Goal: Task Accomplishment & Management: Use online tool/utility

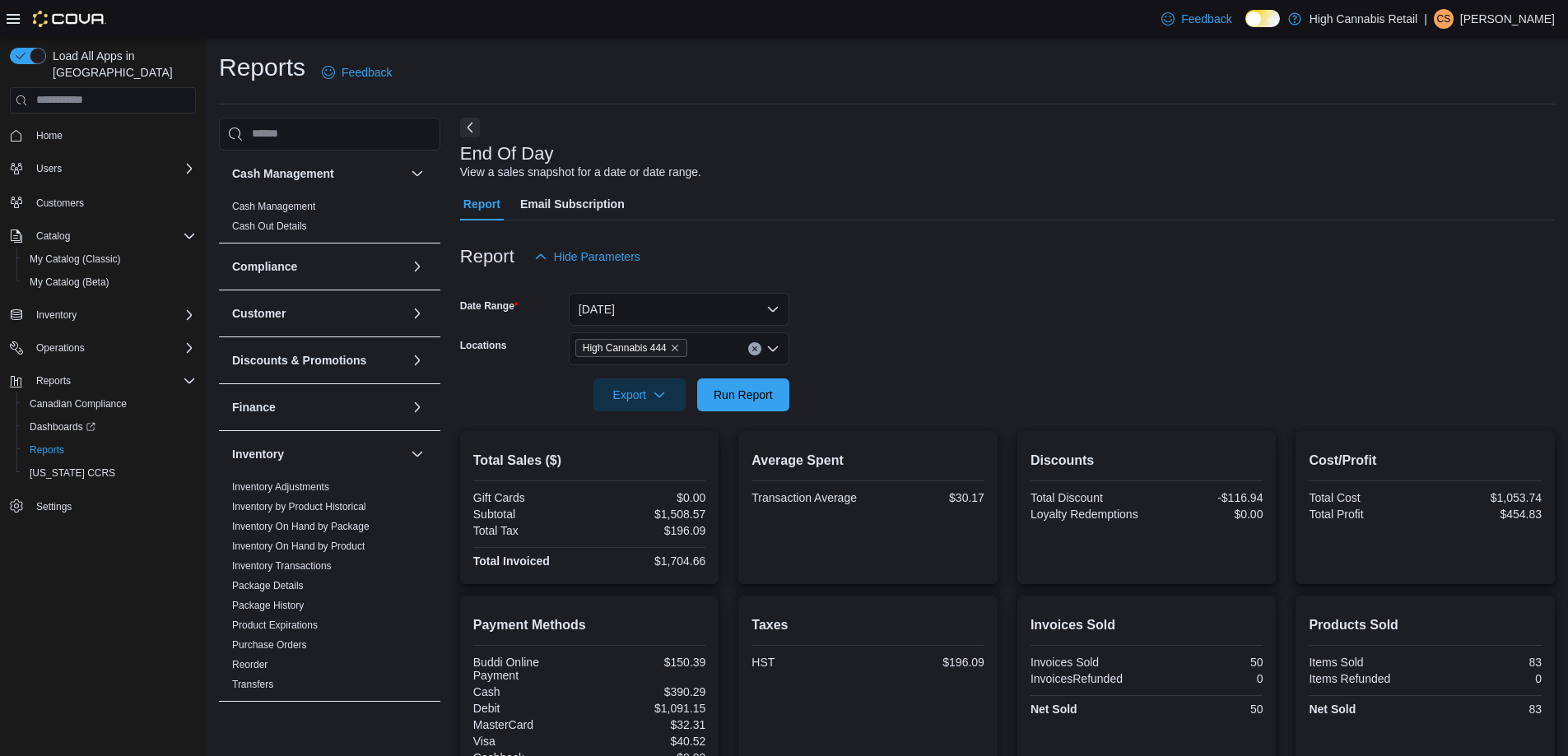
scroll to position [195, 0]
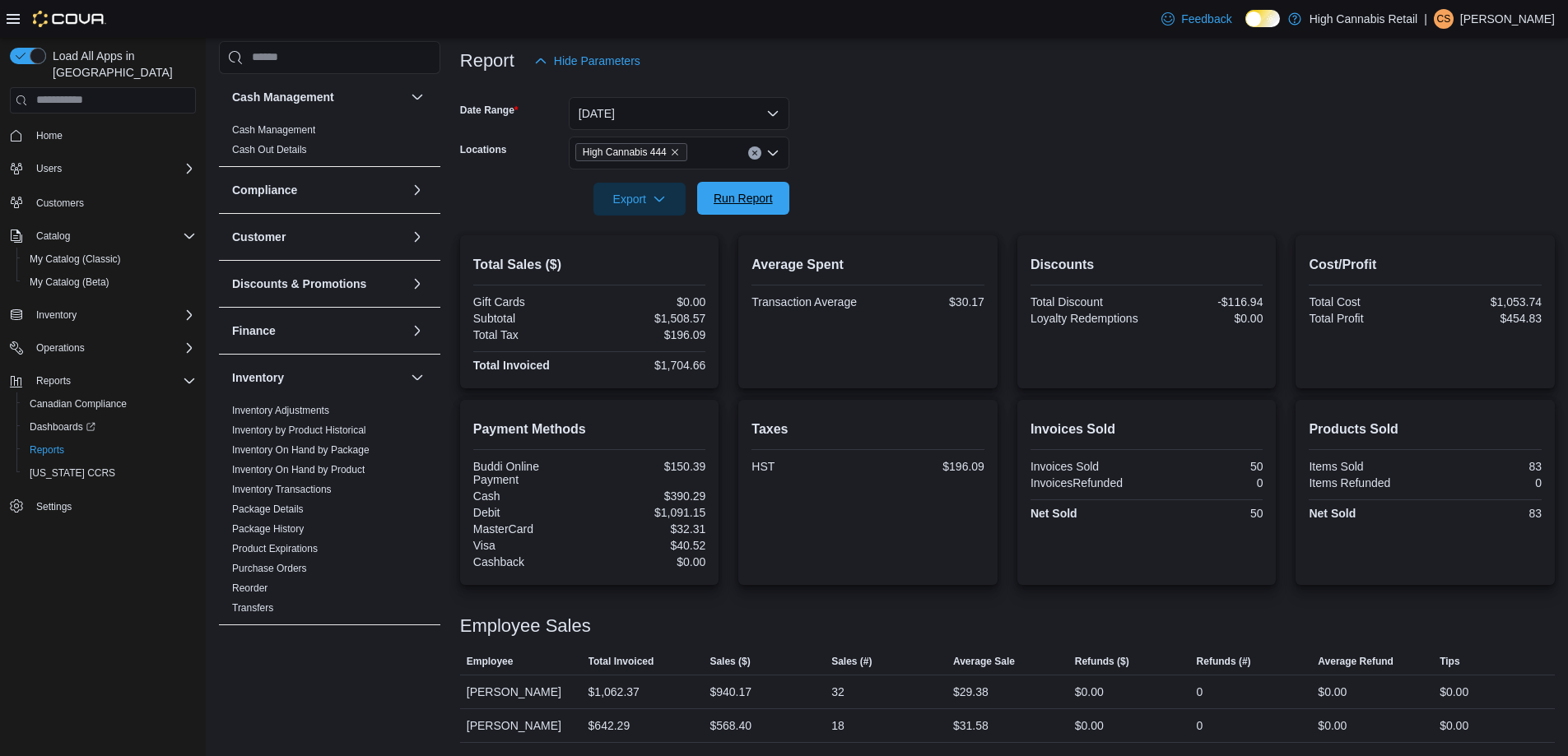
click at [728, 195] on span "Run Report" at bounding box center [743, 198] width 59 height 16
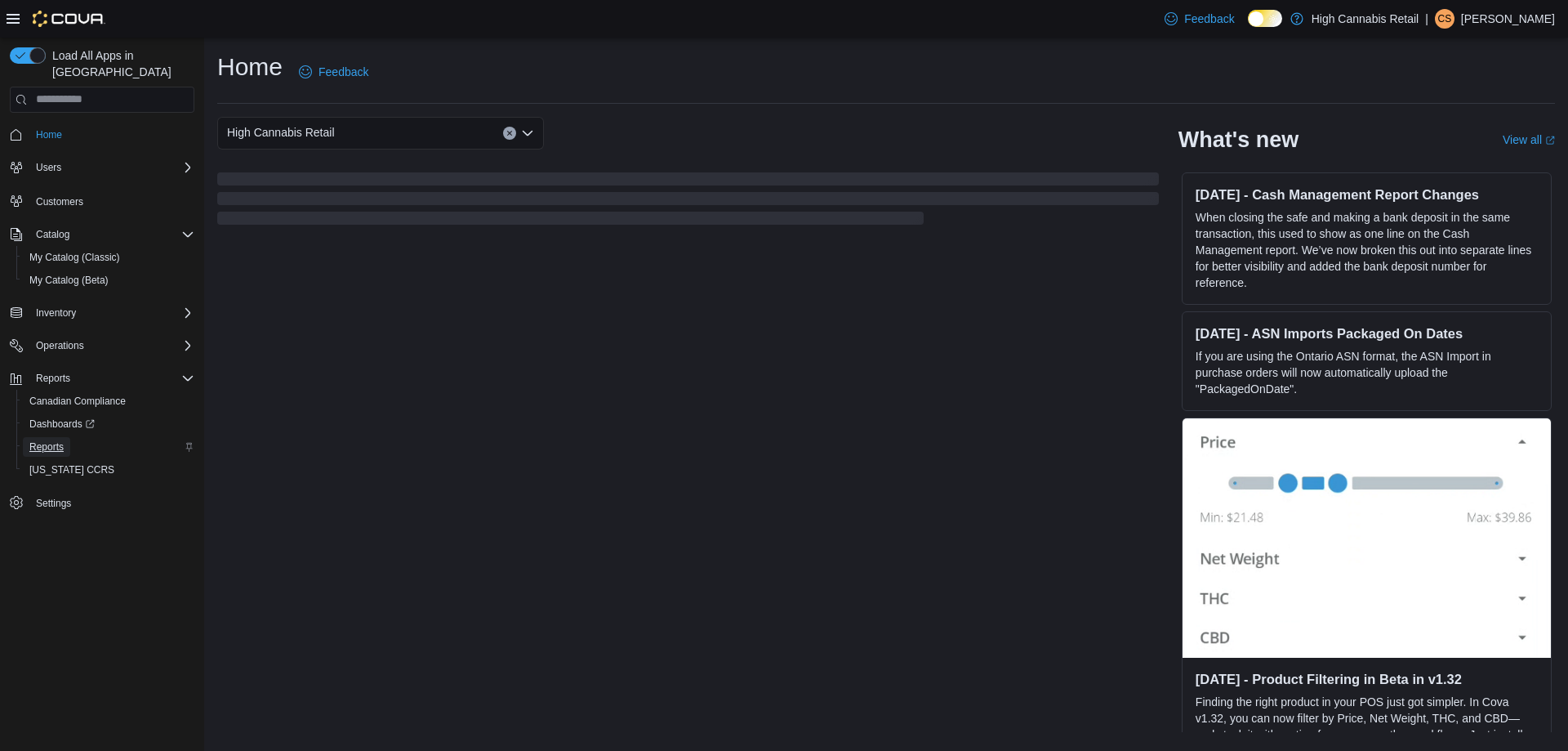
click at [61, 437] on span "Reports" at bounding box center [47, 447] width 34 height 20
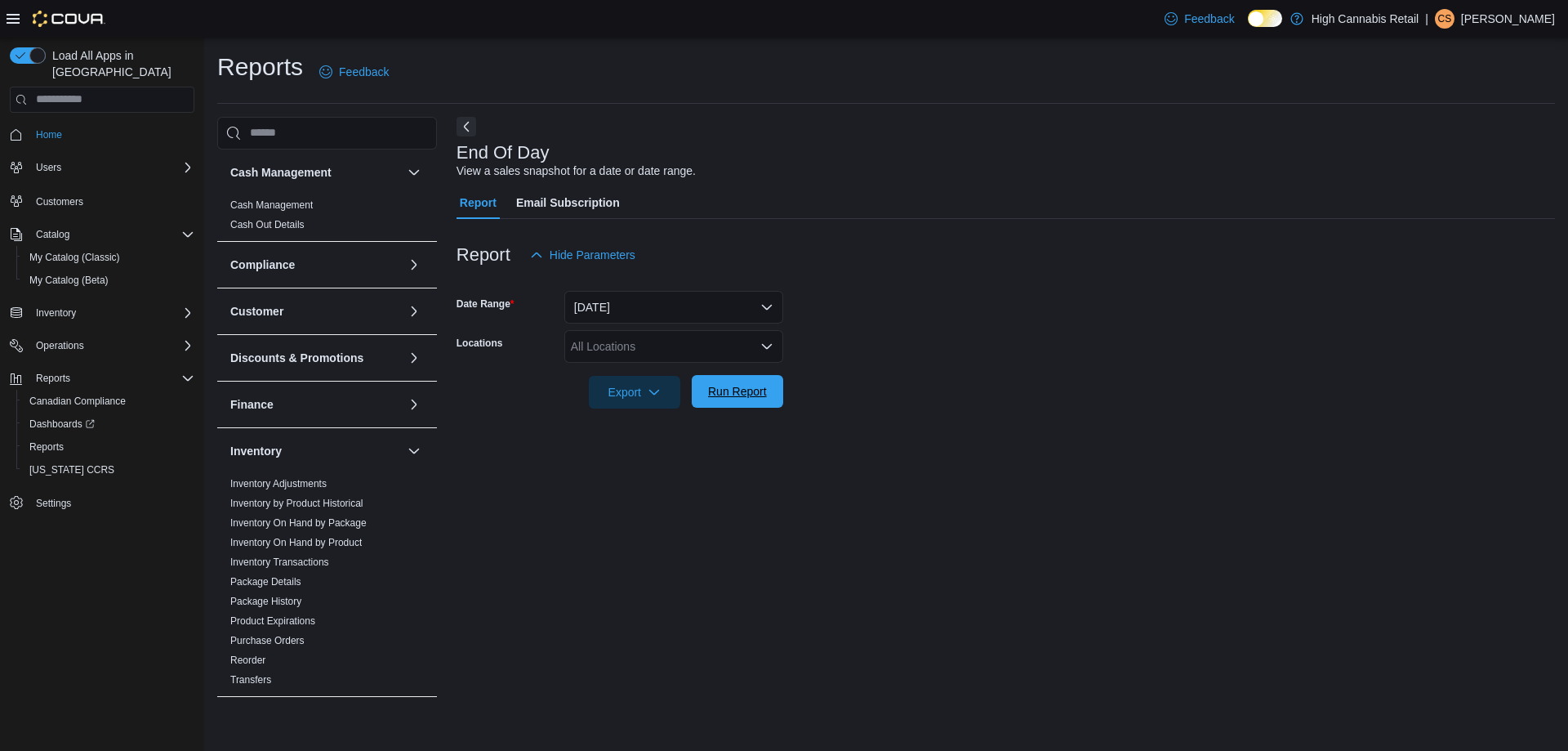
click at [771, 392] on span "Run Report" at bounding box center [738, 392] width 72 height 32
